Goal: Information Seeking & Learning: Learn about a topic

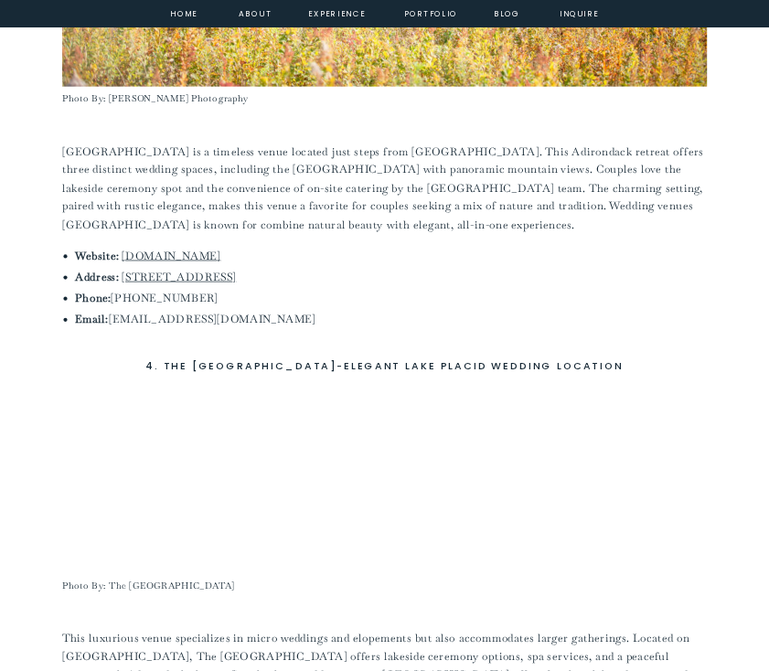
scroll to position [2287, 0]
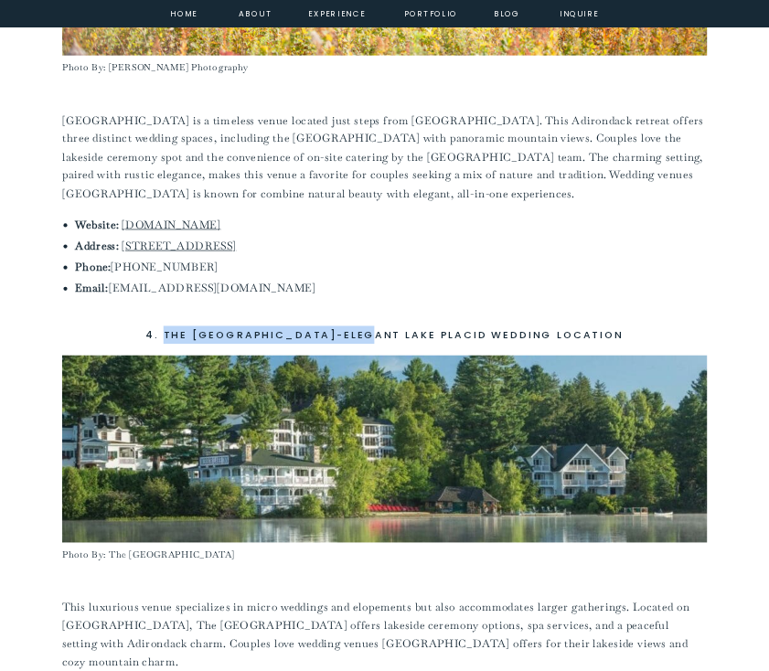
drag, startPoint x: 323, startPoint y: 268, endPoint x: 132, endPoint y: 264, distance: 191.2
click at [132, 327] on h3 "4. The [GEOGRAPHIC_DATA]-Elegant Lake Placid Wedding Location" at bounding box center [384, 335] width 645 height 17
copy h3 "The [GEOGRAPHIC_DATA]"
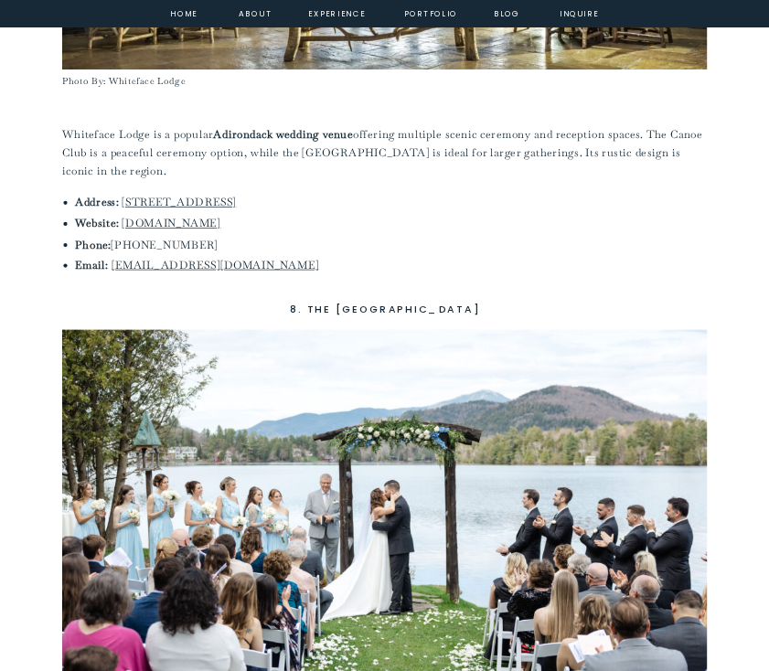
scroll to position [4665, 0]
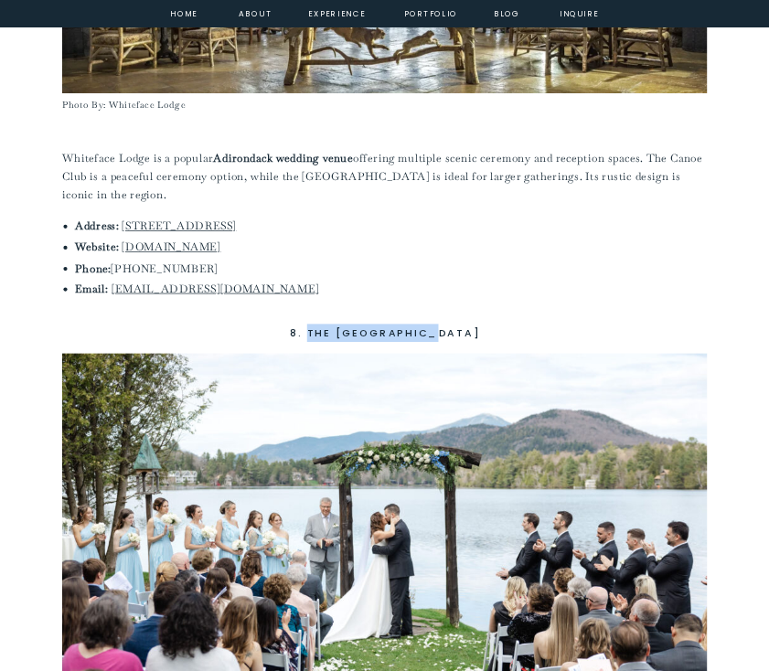
drag, startPoint x: 399, startPoint y: 231, endPoint x: 270, endPoint y: 231, distance: 129.0
click at [270, 324] on h3 "8. The [GEOGRAPHIC_DATA]" at bounding box center [384, 332] width 645 height 17
copy h3 "The Golden Arrow"
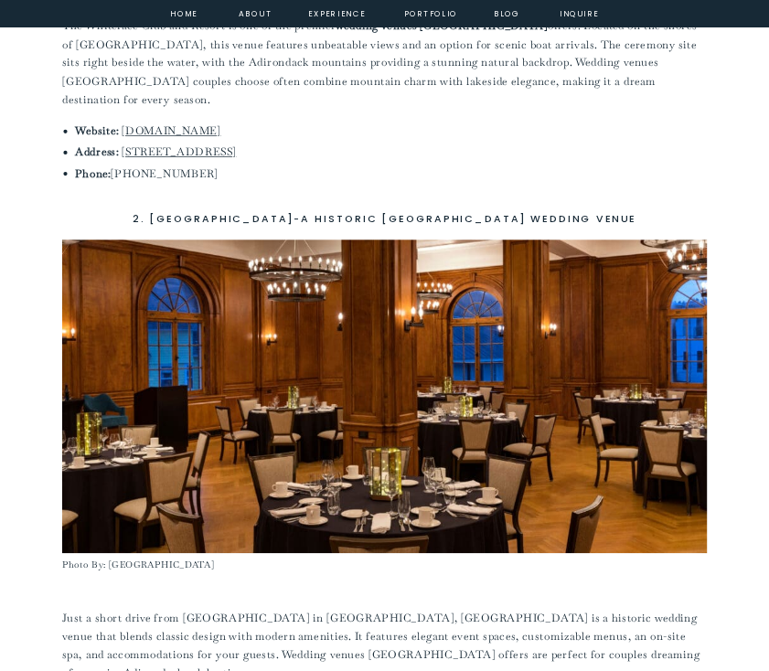
scroll to position [1098, 0]
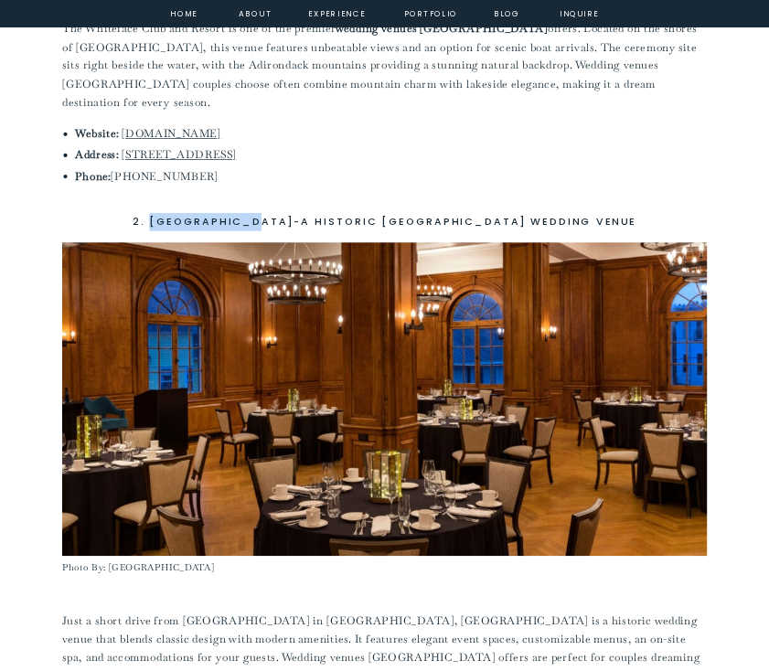
drag, startPoint x: 305, startPoint y: 169, endPoint x: 199, endPoint y: 178, distance: 106.5
click at [199, 213] on h3 "2. [GEOGRAPHIC_DATA]-A Historic [GEOGRAPHIC_DATA] Wedding Venue" at bounding box center [384, 221] width 645 height 17
copy h3 "[GEOGRAPHIC_DATA]"
